Goal: Task Accomplishment & Management: Manage account settings

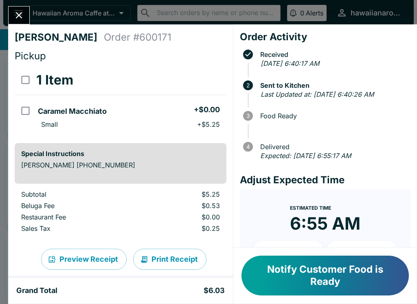
click at [317, 275] on button "Notify Customer Food is Ready" at bounding box center [324, 276] width 167 height 40
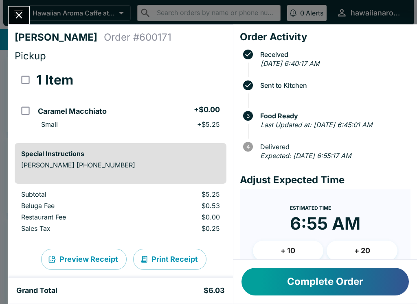
click at [20, 15] on icon "Close" at bounding box center [19, 15] width 7 height 7
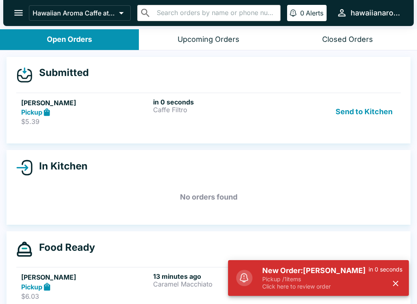
click at [380, 111] on button "Send to Kitchen" at bounding box center [363, 112] width 63 height 28
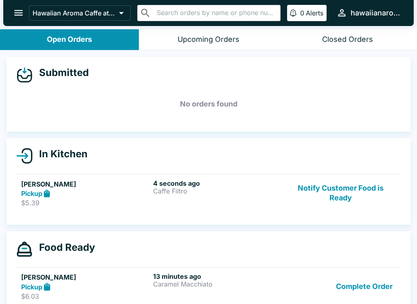
click at [200, 190] on p "Caffe Filtro" at bounding box center [217, 191] width 129 height 7
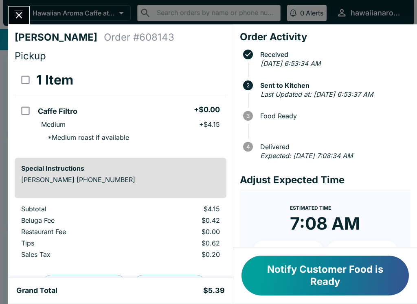
click at [305, 276] on button "Notify Customer Food is Ready" at bounding box center [324, 276] width 167 height 40
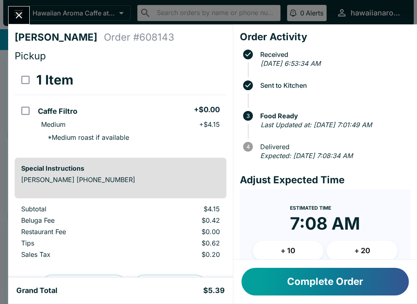
click at [18, 15] on icon "Close" at bounding box center [19, 15] width 7 height 7
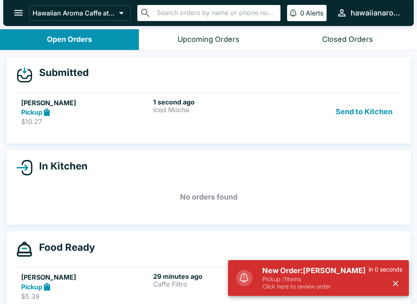
click at [347, 118] on button "Send to Kitchen" at bounding box center [363, 112] width 63 height 28
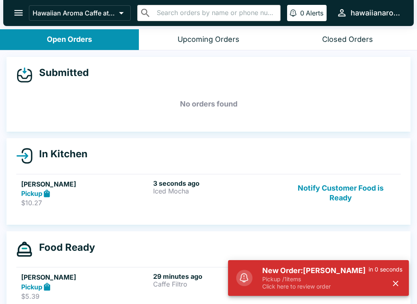
click at [171, 212] on link "[PERSON_NAME] Pickup $10.27 3 seconds ago Iced Mocha Notify Customer Food is Re…" at bounding box center [208, 193] width 384 height 38
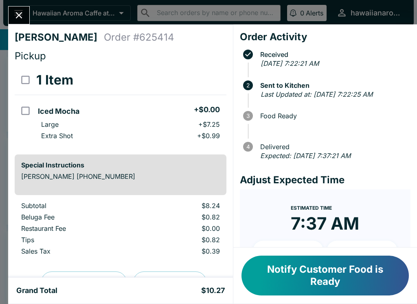
click at [332, 272] on button "Notify Customer Food is Ready" at bounding box center [324, 276] width 167 height 40
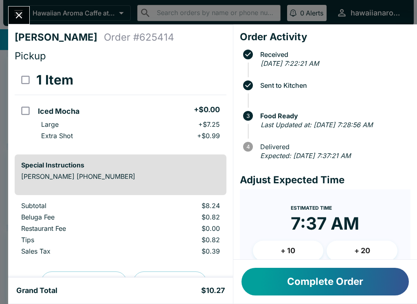
click at [316, 291] on button "Complete Order" at bounding box center [324, 282] width 167 height 28
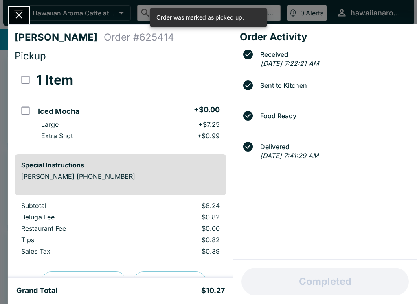
click at [13, 9] on button "Close" at bounding box center [19, 15] width 21 height 17
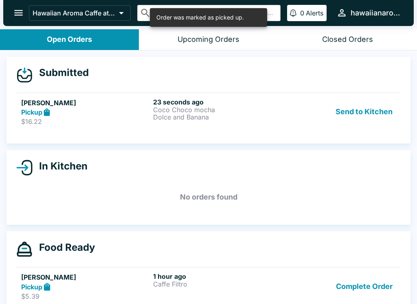
click at [352, 109] on button "Send to Kitchen" at bounding box center [363, 112] width 63 height 28
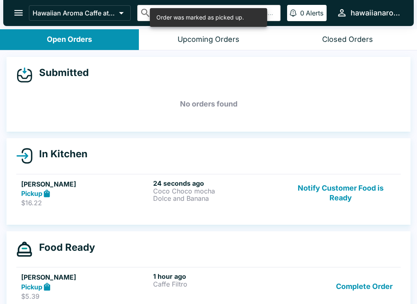
click at [243, 200] on p "Dolce and Banana" at bounding box center [217, 198] width 129 height 7
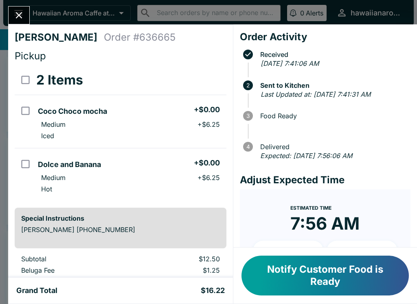
click at [20, 7] on button "Close" at bounding box center [19, 15] width 21 height 17
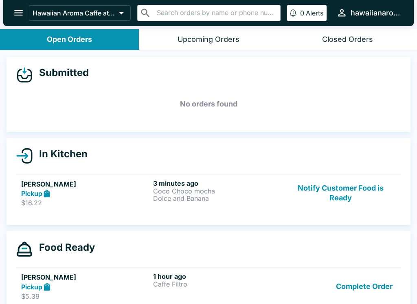
click at [334, 198] on button "Notify Customer Food is Ready" at bounding box center [340, 193] width 110 height 28
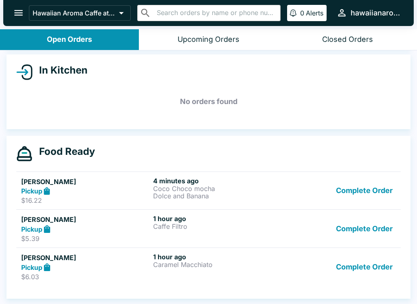
scroll to position [84, 0]
click at [366, 192] on button "Complete Order" at bounding box center [363, 191] width 63 height 28
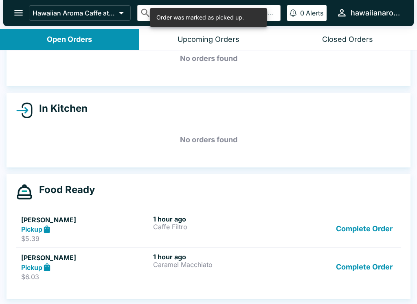
click at [373, 238] on button "Complete Order" at bounding box center [363, 229] width 63 height 28
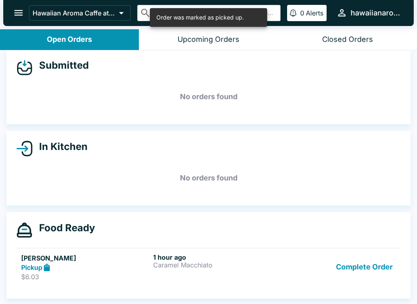
scroll to position [7, 0]
click at [371, 269] on button "Complete Order" at bounding box center [363, 267] width 63 height 28
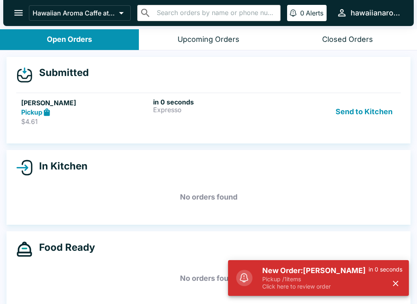
click at [361, 116] on button "Send to Kitchen" at bounding box center [363, 112] width 63 height 28
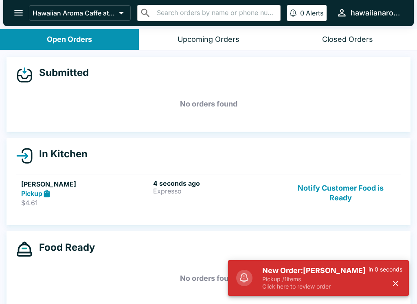
click at [217, 205] on div "4 seconds ago Expresso" at bounding box center [217, 193] width 129 height 28
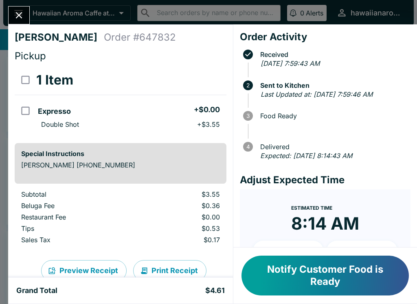
click at [336, 273] on button "Notify Customer Food is Ready" at bounding box center [324, 276] width 167 height 40
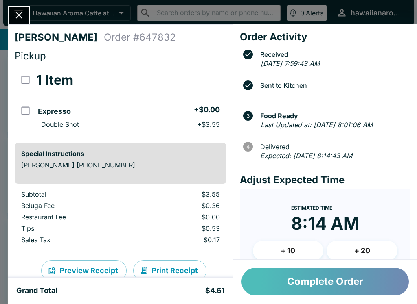
click at [325, 288] on button "Complete Order" at bounding box center [324, 282] width 167 height 28
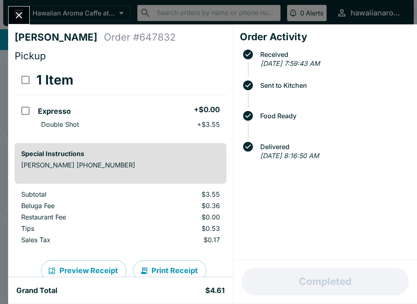
click at [25, 20] on button "Close" at bounding box center [19, 15] width 21 height 17
